Goal: Use online tool/utility: Utilize a website feature to perform a specific function

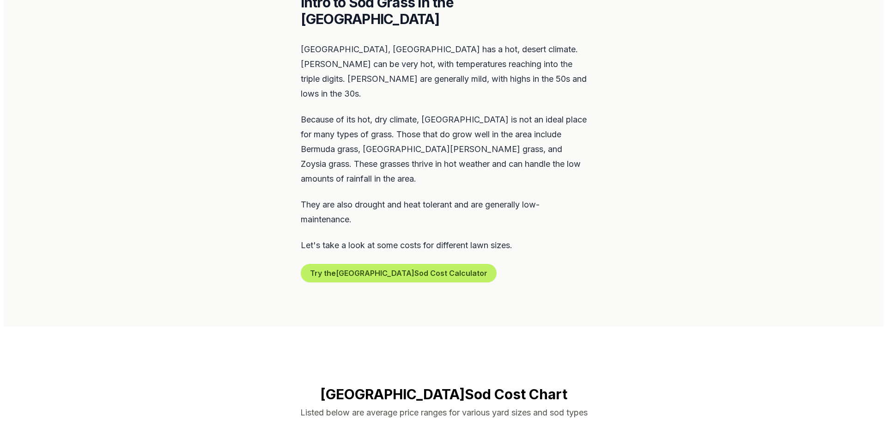
scroll to position [462, 0]
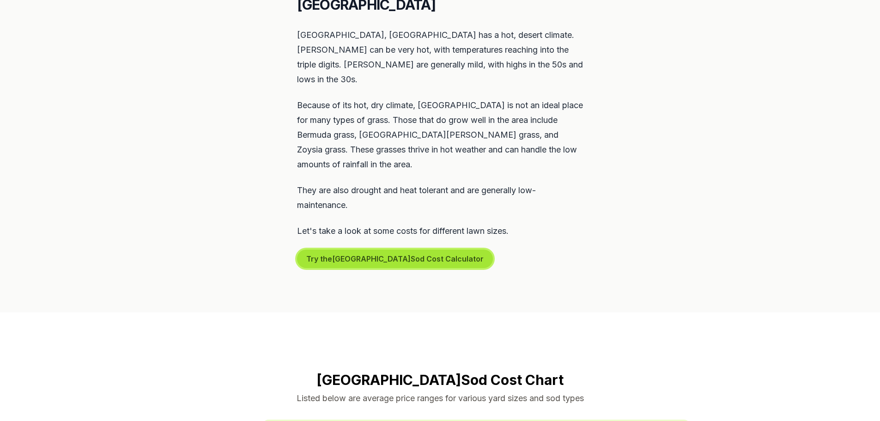
click at [382, 249] on button "Try the [GEOGRAPHIC_DATA] Sod Cost Calculator" at bounding box center [395, 258] width 196 height 18
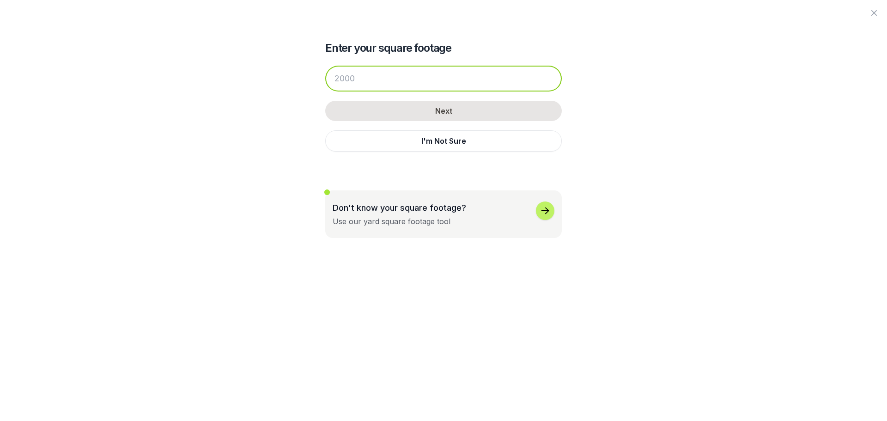
click at [388, 80] on input "number" at bounding box center [443, 79] width 237 height 26
click at [404, 82] on input "number" at bounding box center [443, 79] width 237 height 26
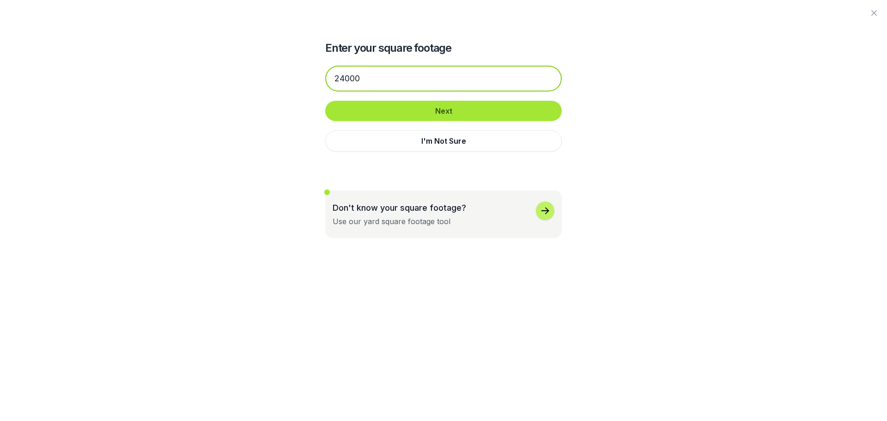
type input "24000"
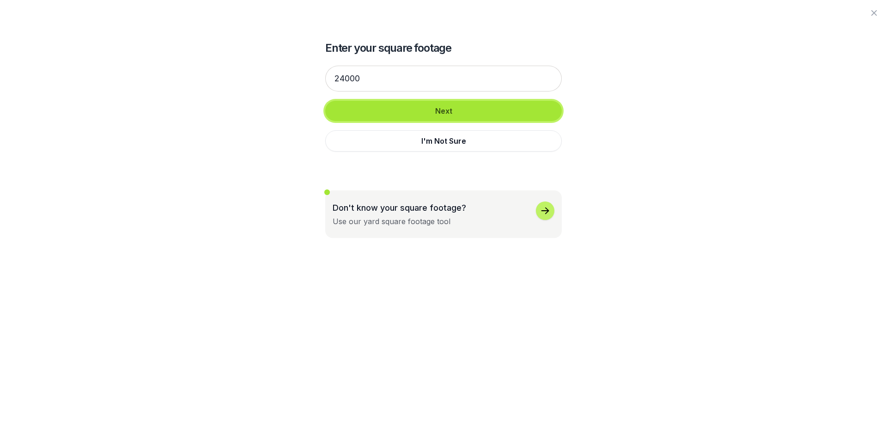
click at [416, 115] on button "Next" at bounding box center [443, 111] width 237 height 20
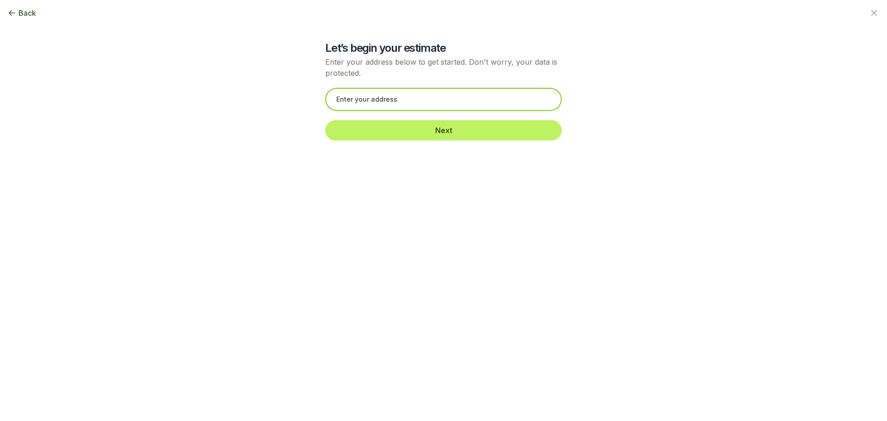
click at [419, 104] on input "text" at bounding box center [443, 99] width 237 height 23
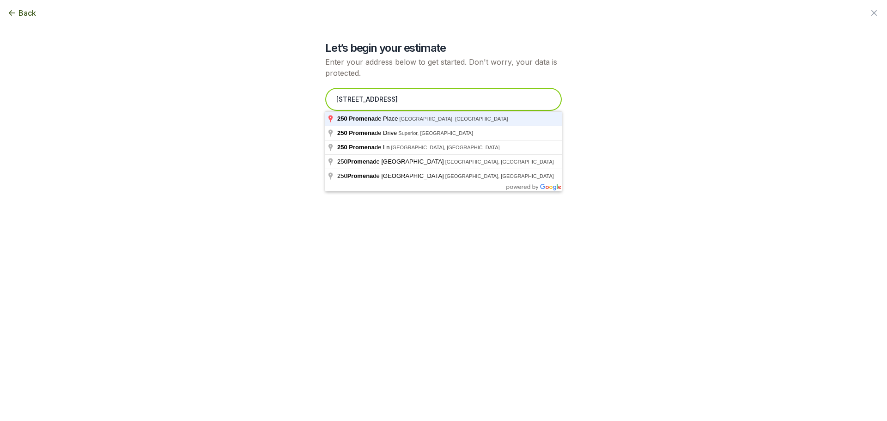
type input "[STREET_ADDRESS]"
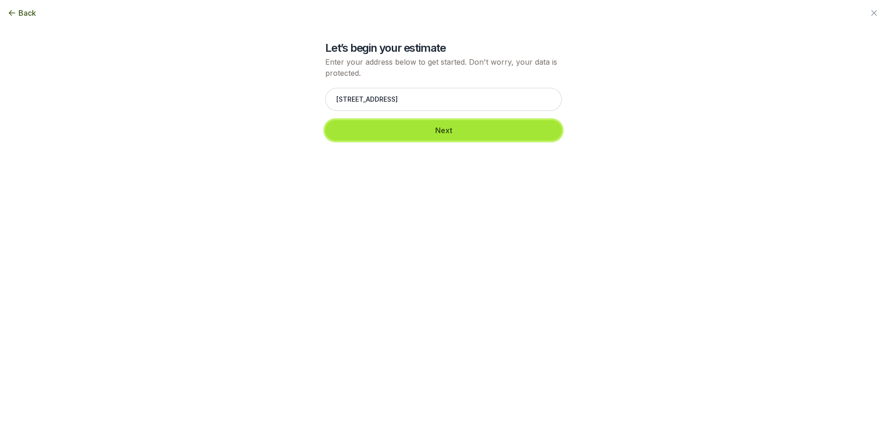
click at [432, 132] on button "Next" at bounding box center [443, 130] width 237 height 20
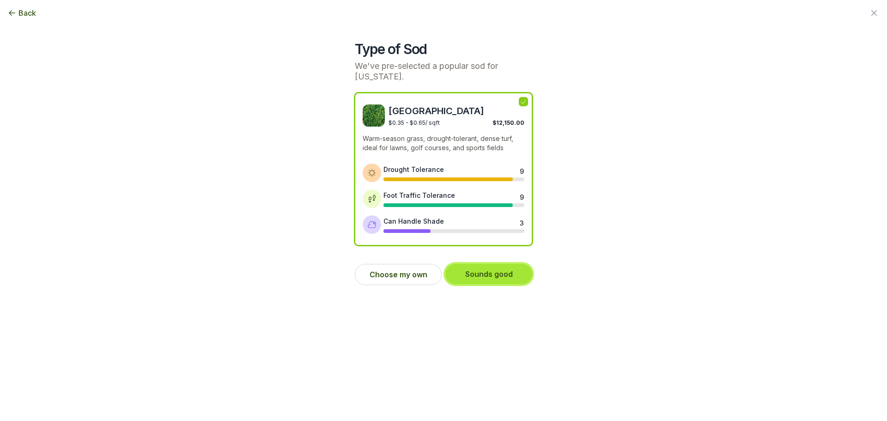
click at [498, 280] on button "Sounds good" at bounding box center [488, 274] width 87 height 20
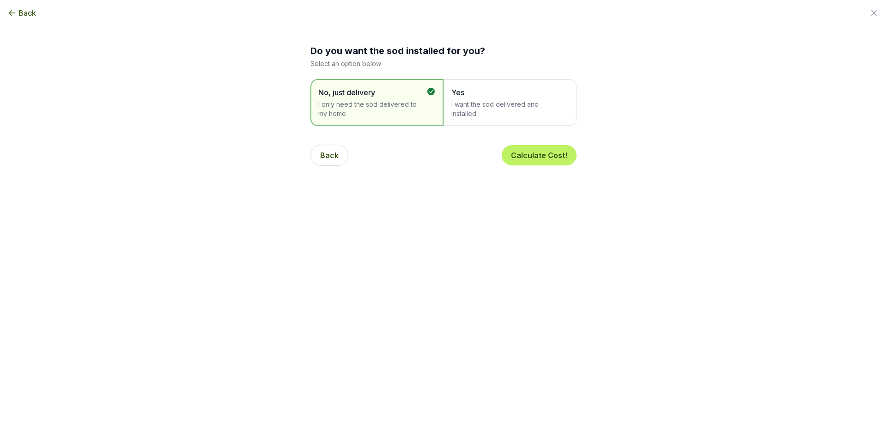
click at [487, 119] on div "Yes I want the sod delivered and installed" at bounding box center [510, 102] width 133 height 47
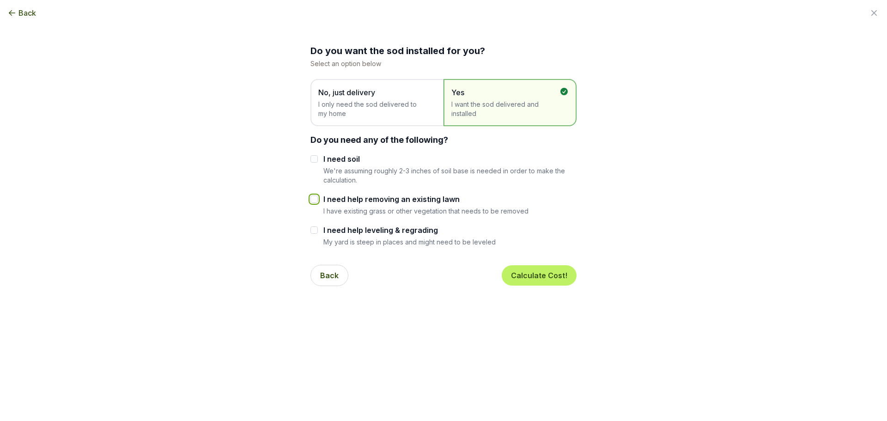
click at [316, 199] on input "I need help removing an existing lawn" at bounding box center [313, 198] width 7 height 7
checkbox input "true"
drag, startPoint x: 529, startPoint y: 277, endPoint x: 401, endPoint y: 308, distance: 132.0
click at [407, 318] on div "Back Enter your square footage 24000 Next I'm Not Sure Let’s begin your estimat…" at bounding box center [443, 210] width 532 height 421
click at [311, 158] on input "I need soil" at bounding box center [313, 158] width 7 height 7
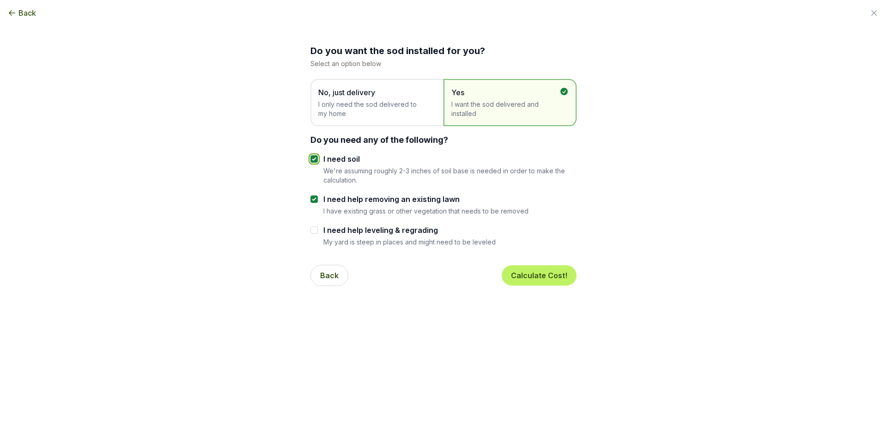
checkbox input "true"
click at [538, 284] on button "Calculate Cost!" at bounding box center [539, 275] width 75 height 20
